Goal: Go to known website: Access a specific website the user already knows

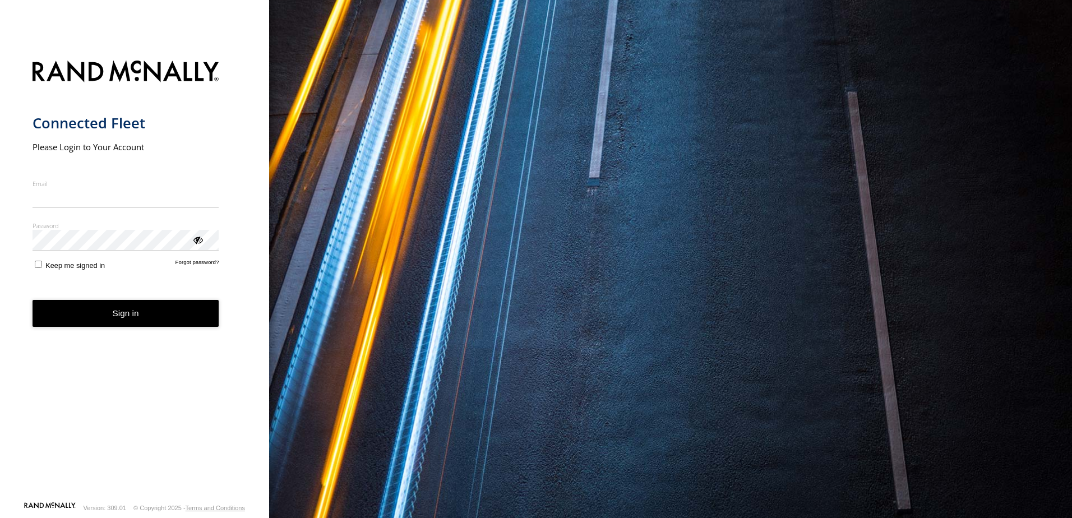
click at [0, 517] on nordpass-portal at bounding box center [0, 518] width 0 height 0
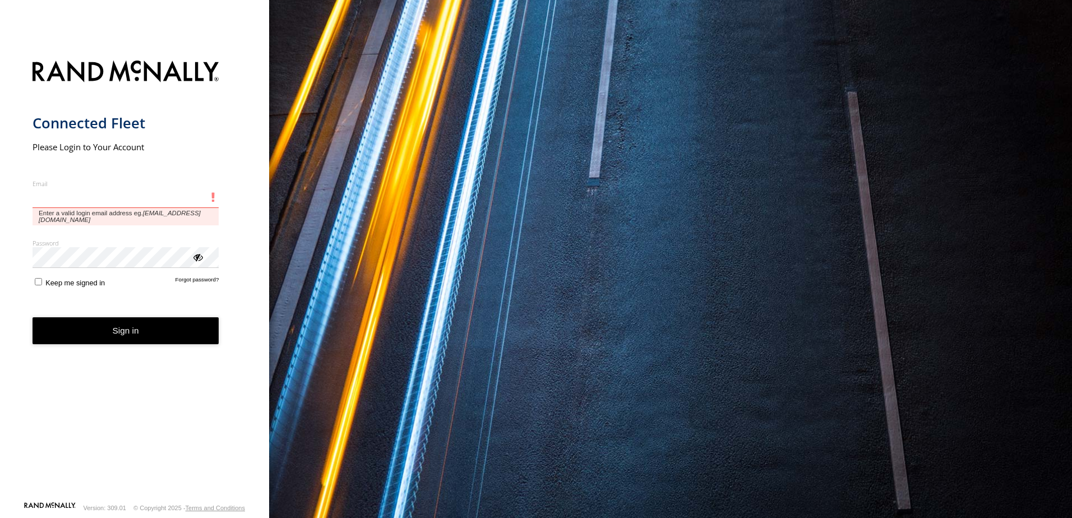
type input "**********"
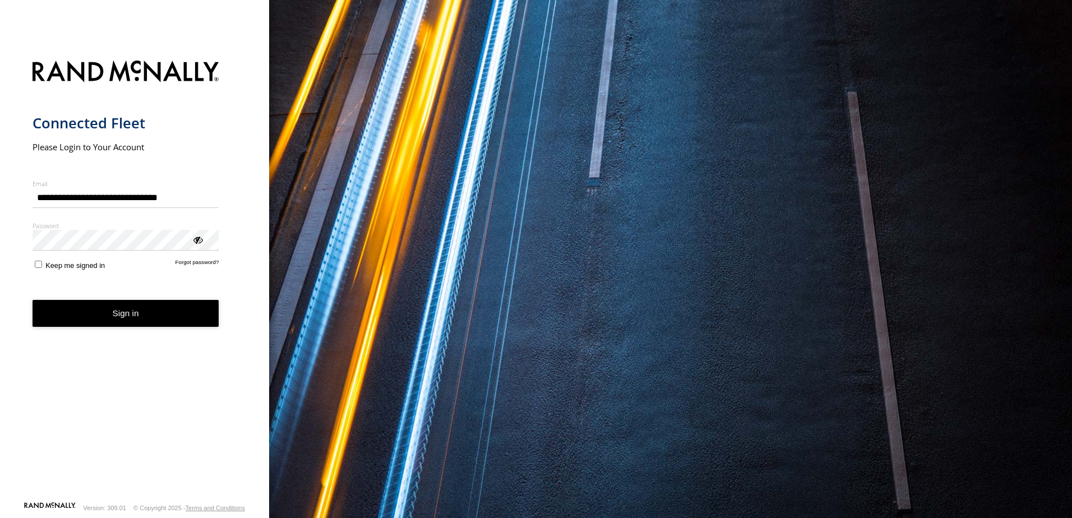
click at [94, 321] on button "Sign in" at bounding box center [126, 313] width 187 height 27
